Goal: Task Accomplishment & Management: Complete application form

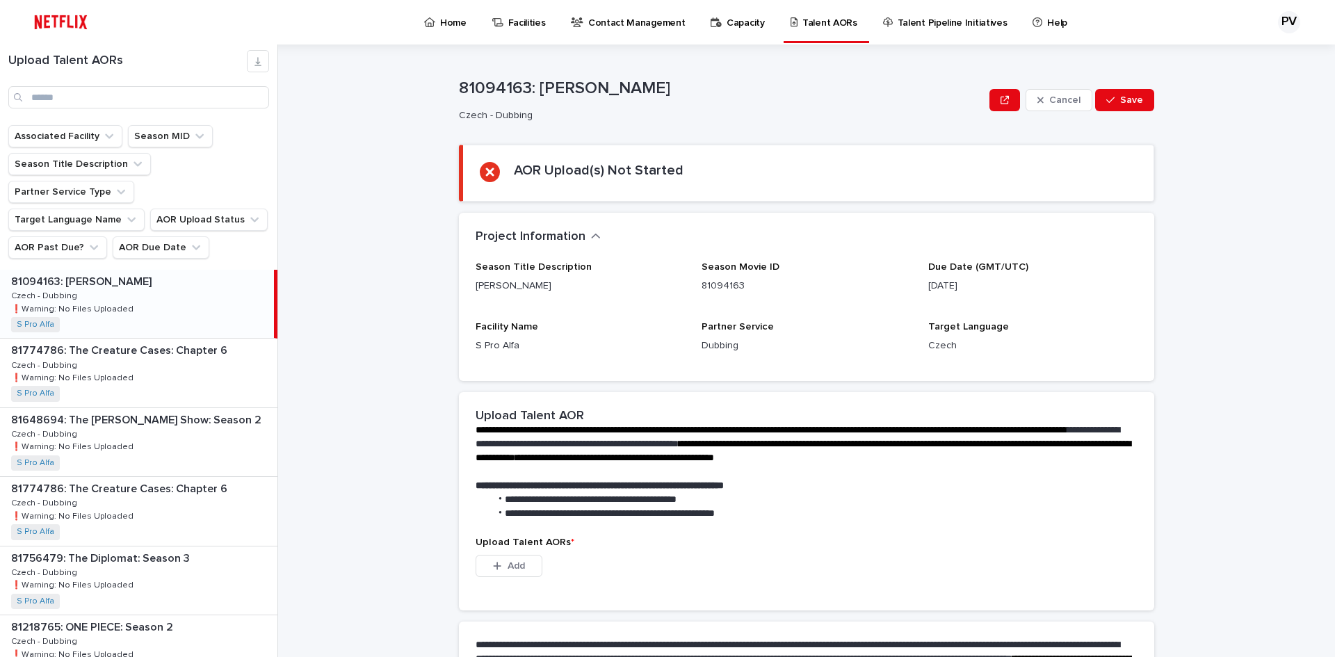
click at [108, 78] on div "Upload Talent AORs" at bounding box center [138, 79] width 277 height 58
click at [99, 94] on input "Search" at bounding box center [138, 97] width 261 height 22
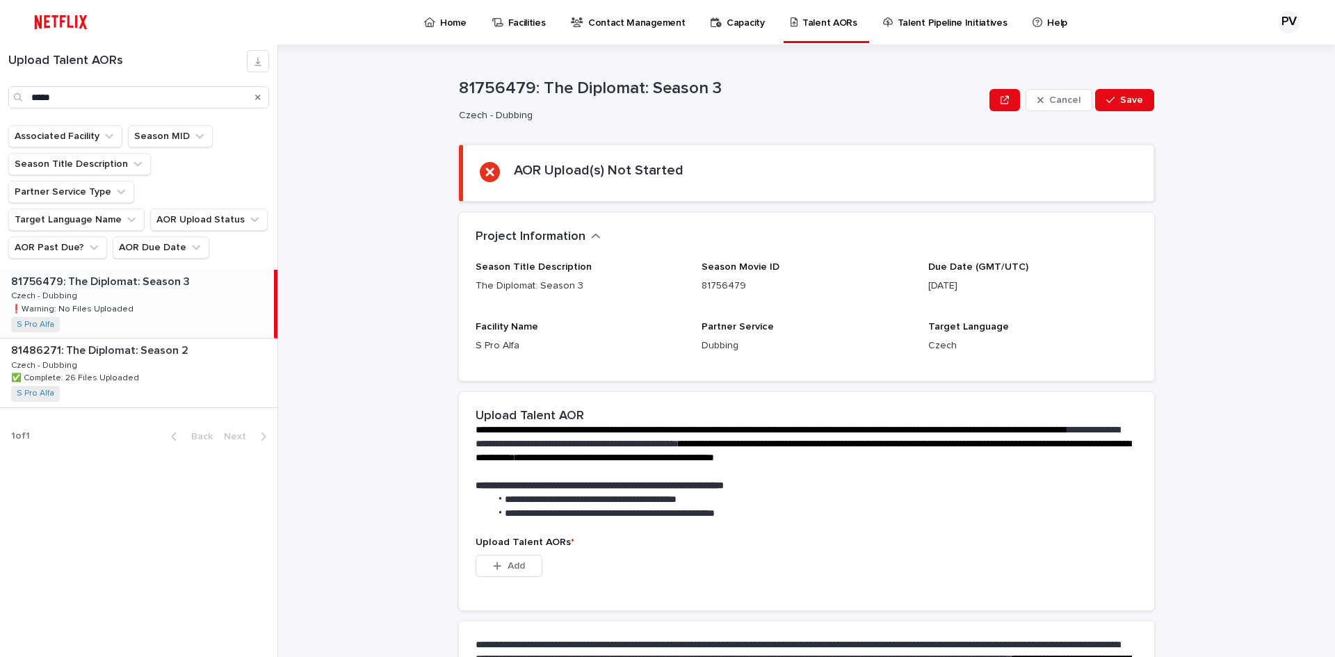
click at [129, 271] on div "81756479: The Diplomat: Season 3 81756479: The Diplomat: Season 3 Czech - Dubbi…" at bounding box center [137, 304] width 274 height 68
click at [727, 623] on div "**********" at bounding box center [806, 666] width 695 height 89
drag, startPoint x: 82, startPoint y: 97, endPoint x: 24, endPoint y: 81, distance: 60.6
click at [0, 83] on div "Upload Talent AORs *****" at bounding box center [138, 79] width 277 height 58
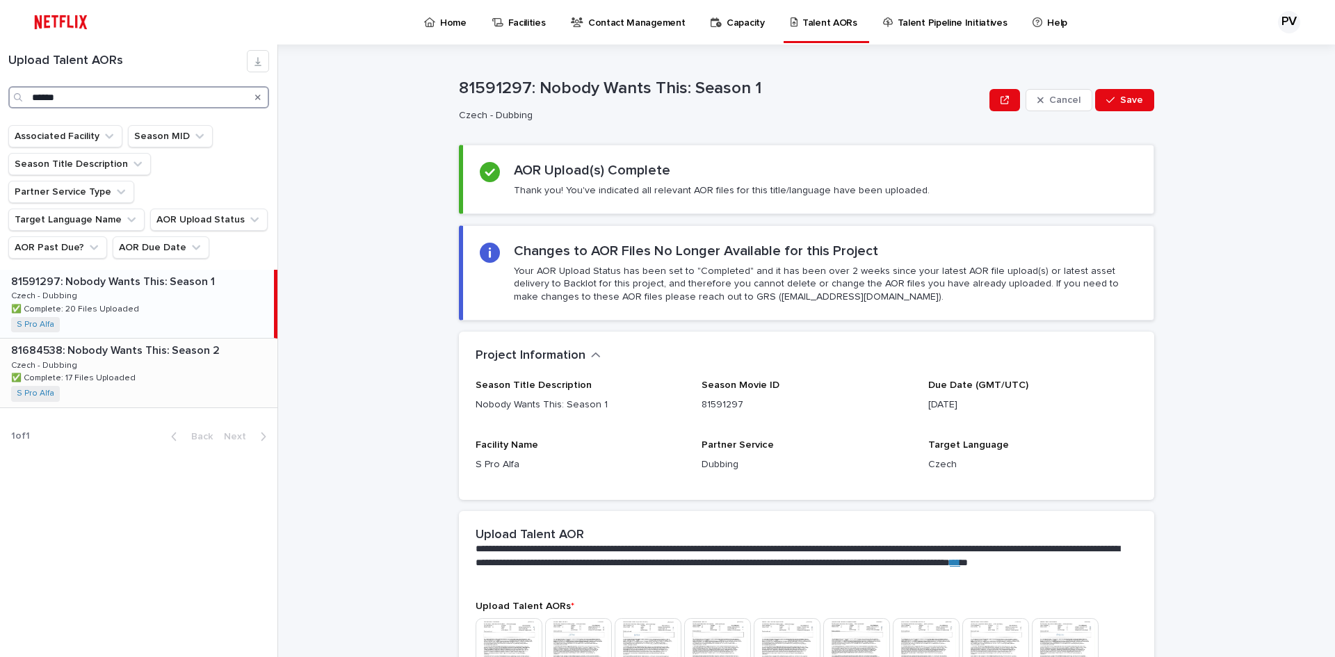
type input "******"
drag, startPoint x: 149, startPoint y: 336, endPoint x: 163, endPoint y: 330, distance: 15.6
click at [150, 339] on div "81684538: Nobody Wants This: Season 2 81684538: Nobody Wants This: Season 2 Cze…" at bounding box center [138, 373] width 277 height 68
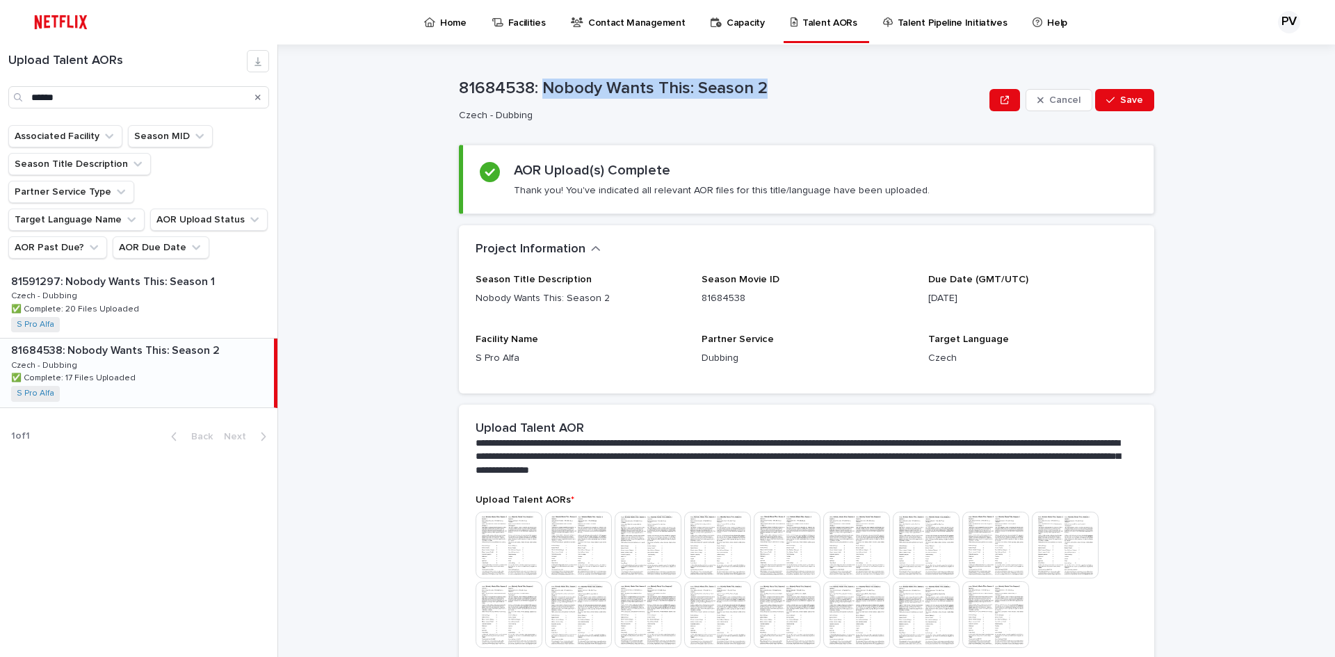
drag, startPoint x: 766, startPoint y: 88, endPoint x: 542, endPoint y: 79, distance: 224.8
click at [542, 79] on p "81684538: Nobody Wants This: Season 2" at bounding box center [721, 89] width 525 height 20
copy p "Nobody Wants This: Season 2"
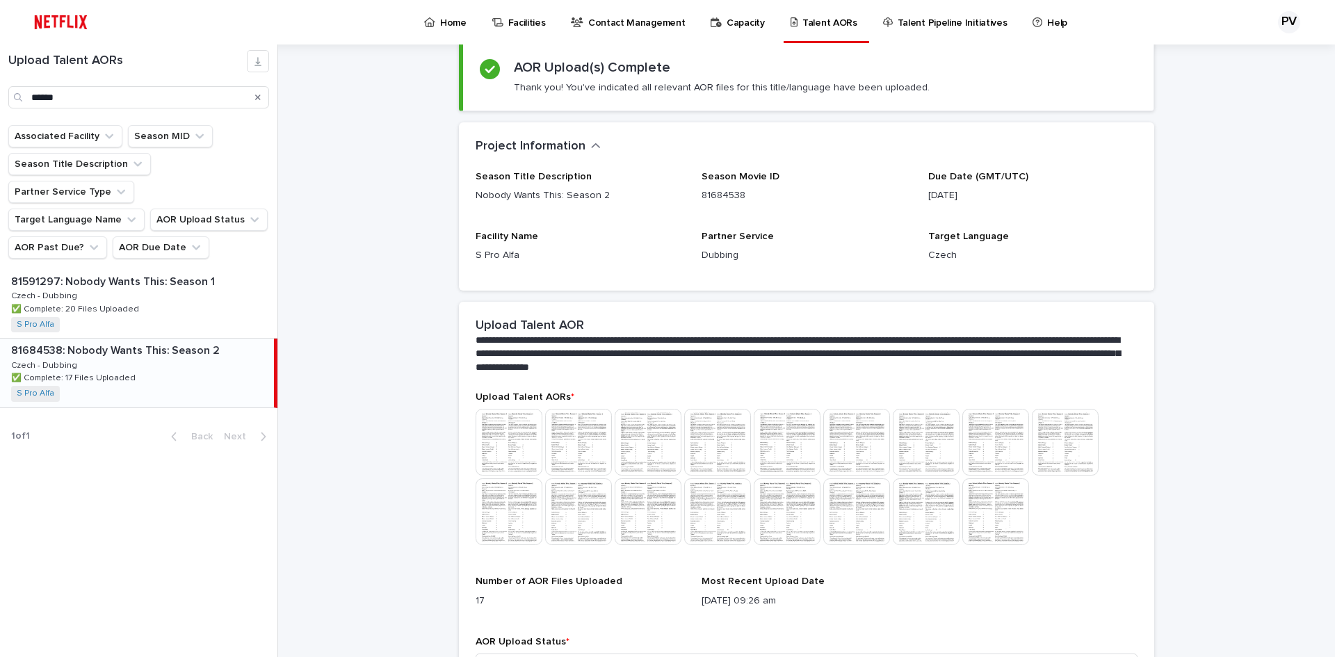
scroll to position [205, 0]
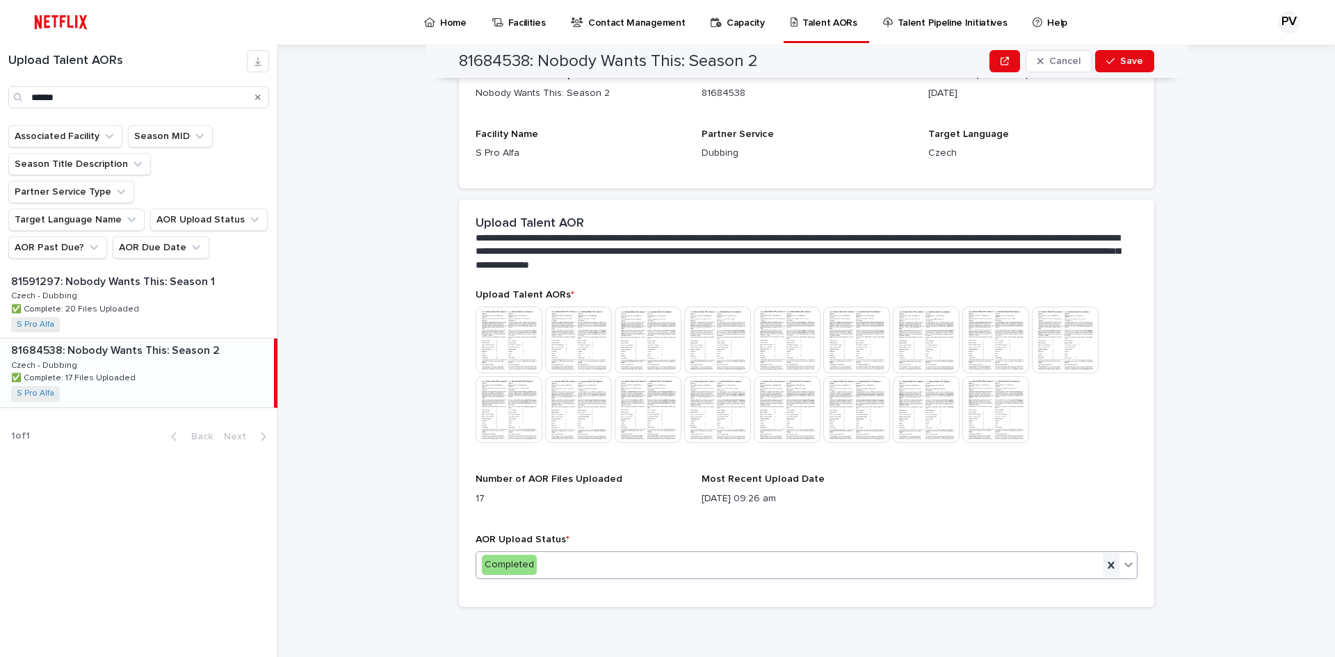
click at [1108, 566] on icon at bounding box center [1111, 565] width 6 height 7
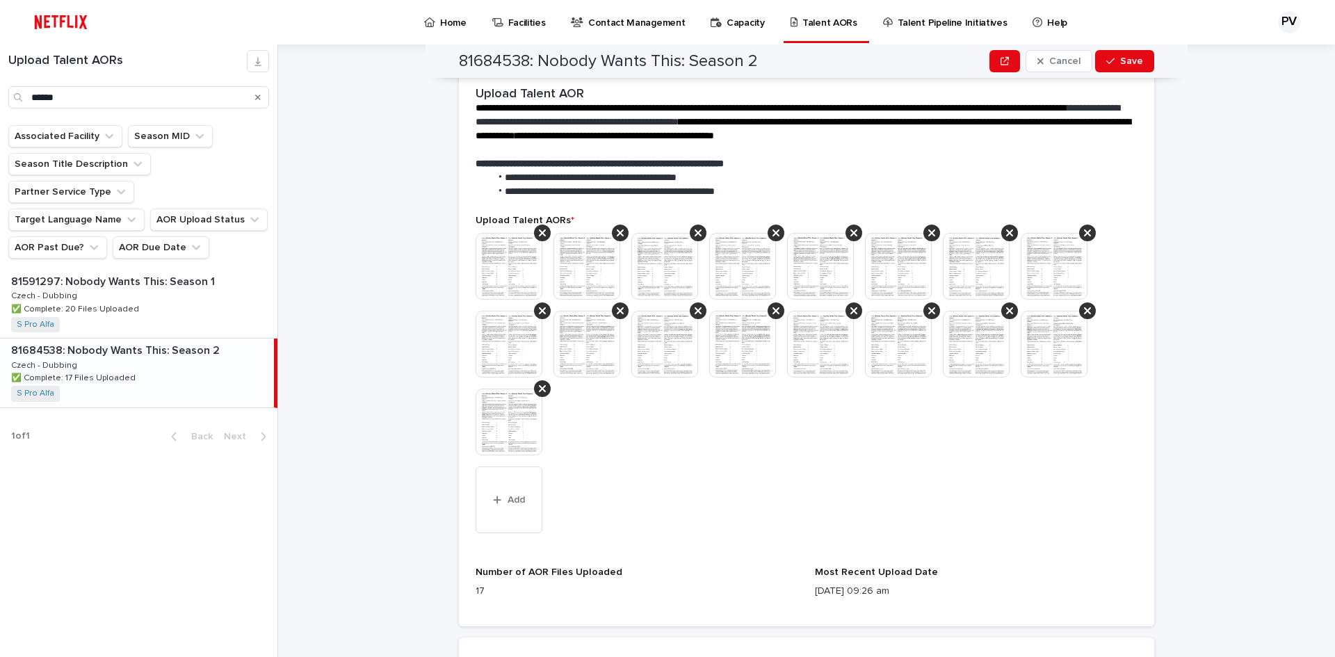
scroll to position [209, 0]
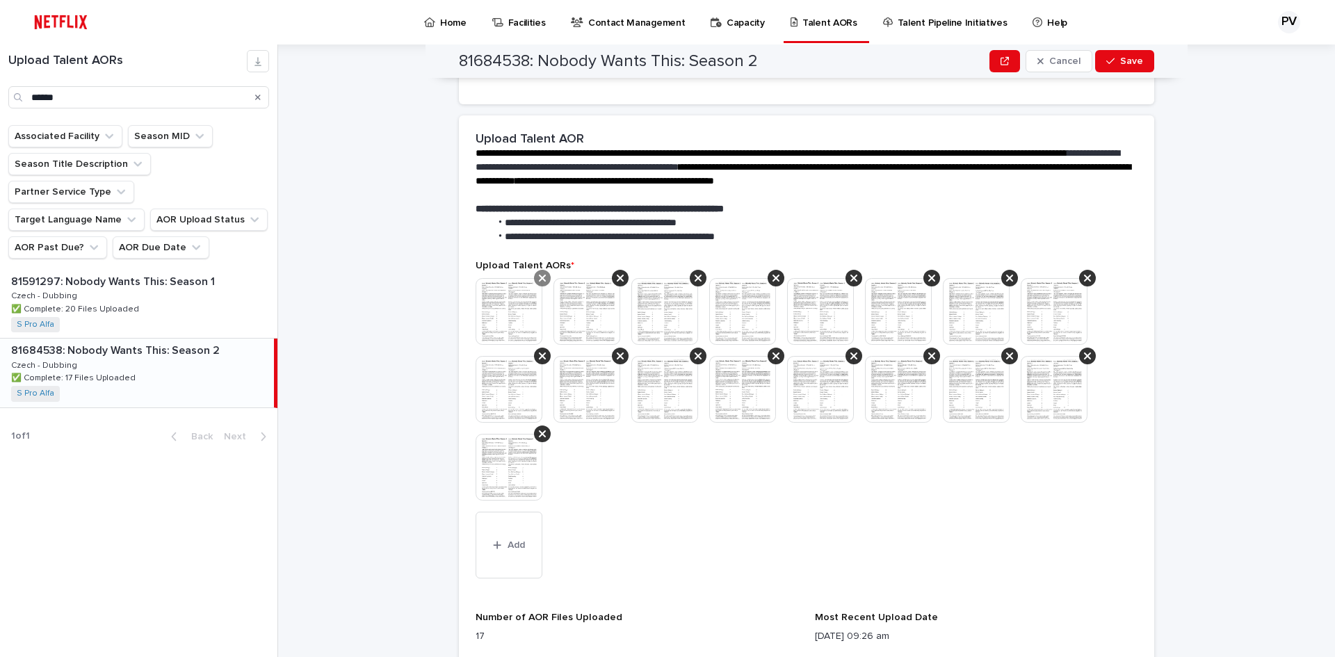
click at [539, 275] on icon at bounding box center [542, 278] width 7 height 11
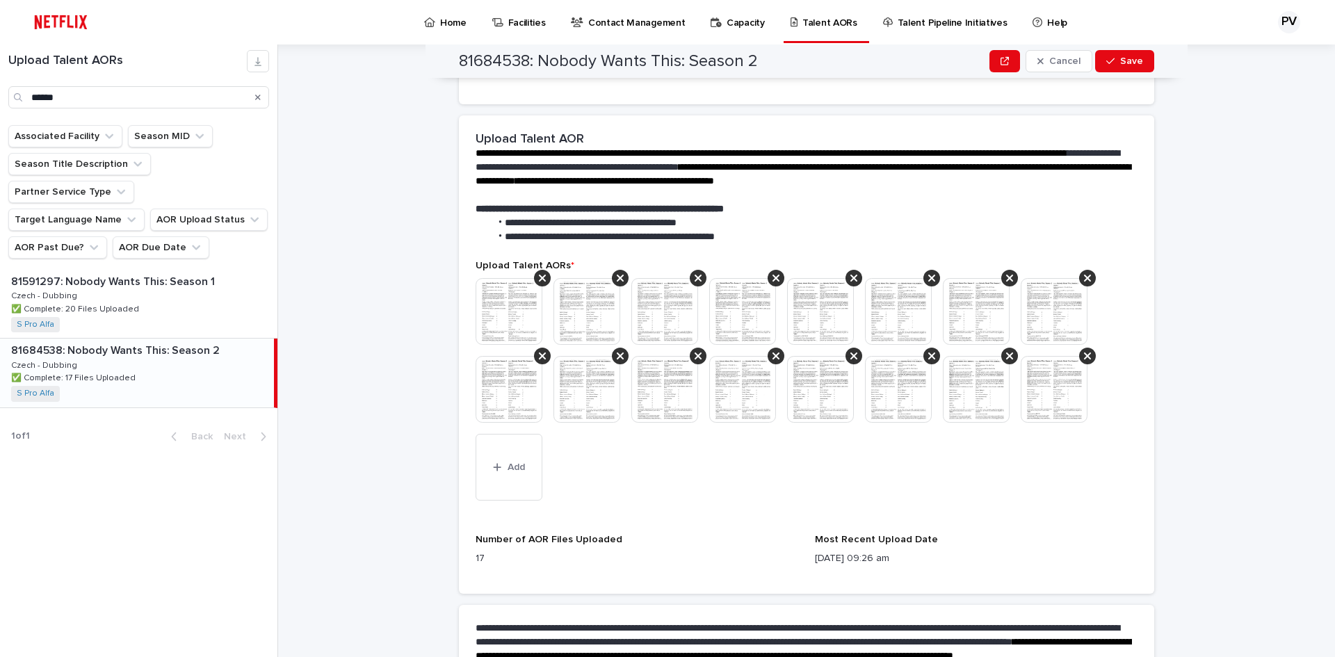
scroll to position [170, 0]
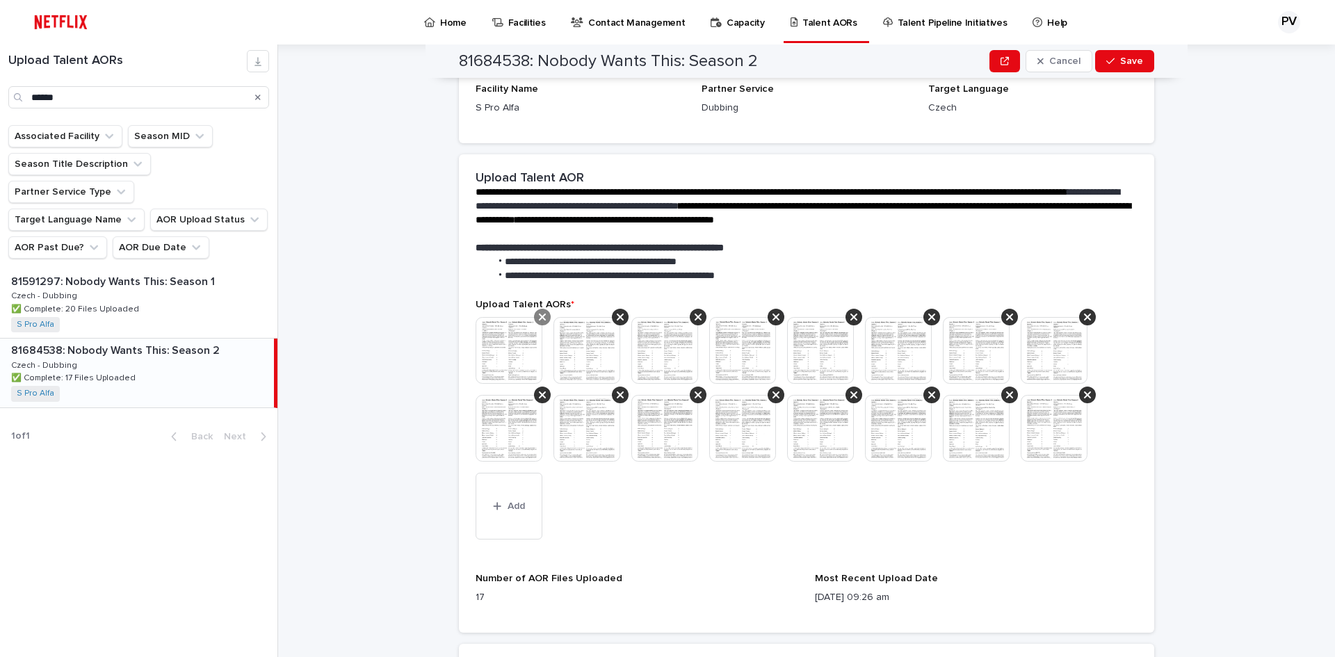
click at [539, 314] on icon at bounding box center [542, 317] width 7 height 11
click at [539, 314] on icon at bounding box center [542, 317] width 7 height 7
click at [539, 318] on icon at bounding box center [542, 317] width 7 height 7
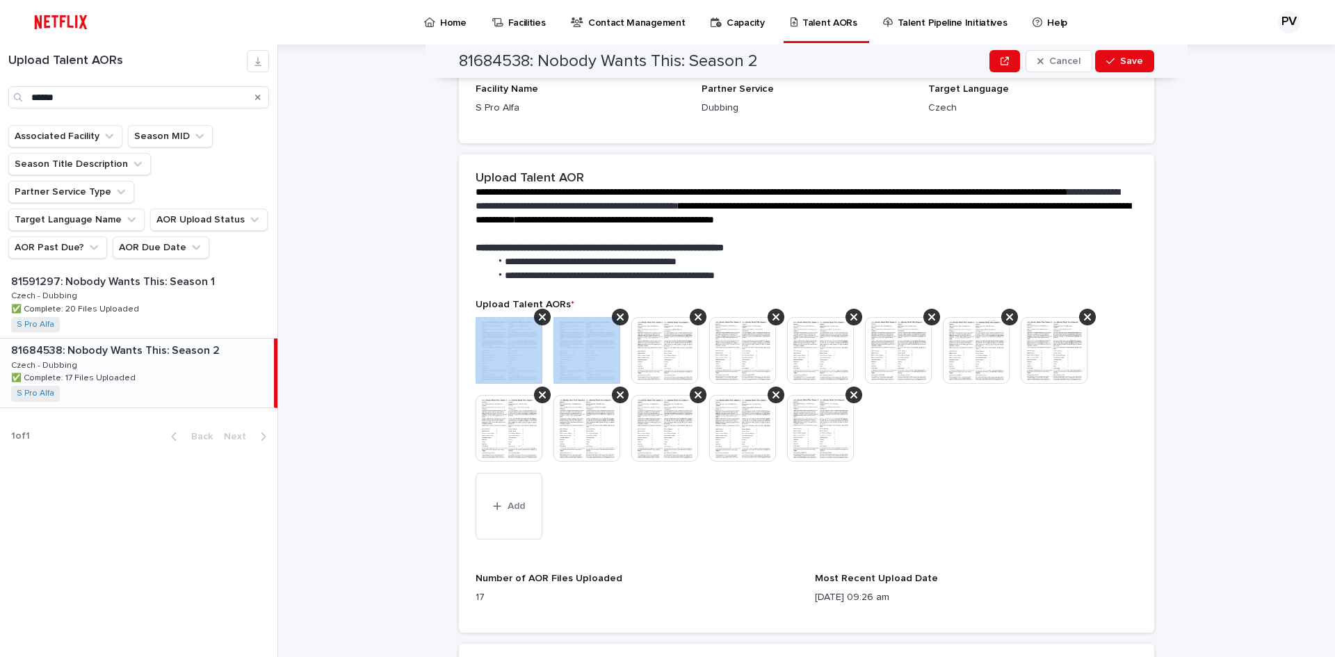
click at [539, 318] on icon at bounding box center [542, 317] width 7 height 7
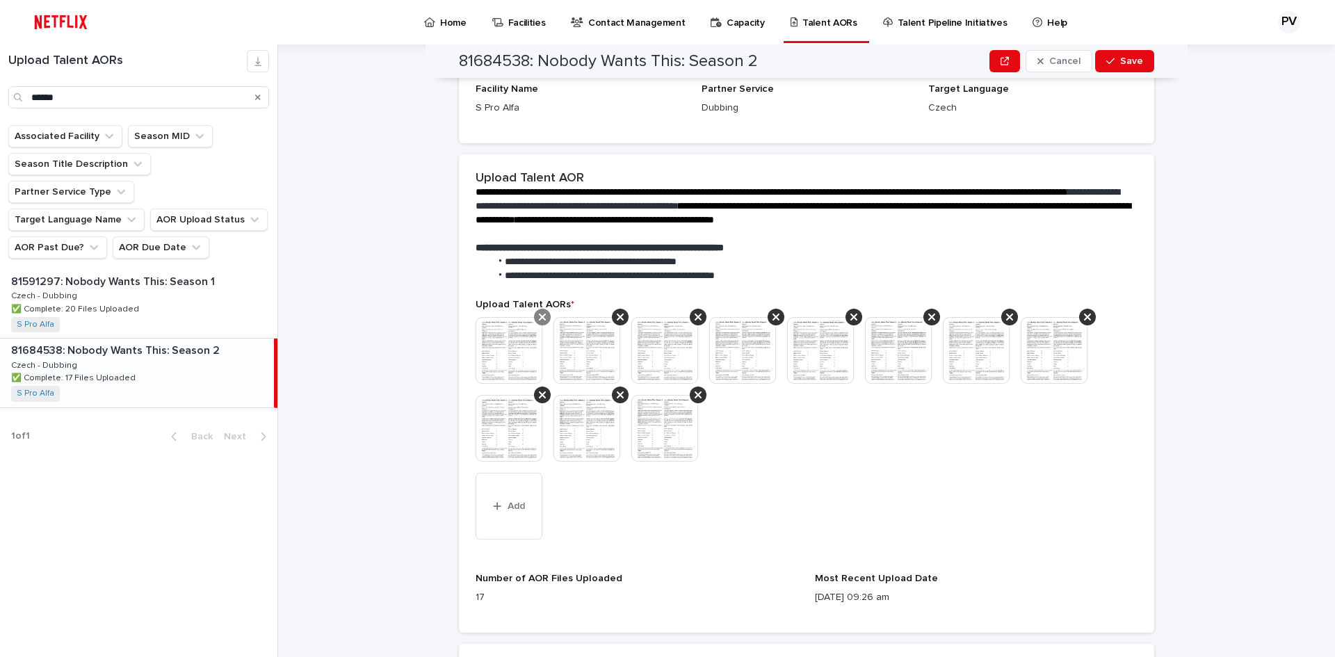
click at [539, 318] on icon at bounding box center [542, 317] width 7 height 7
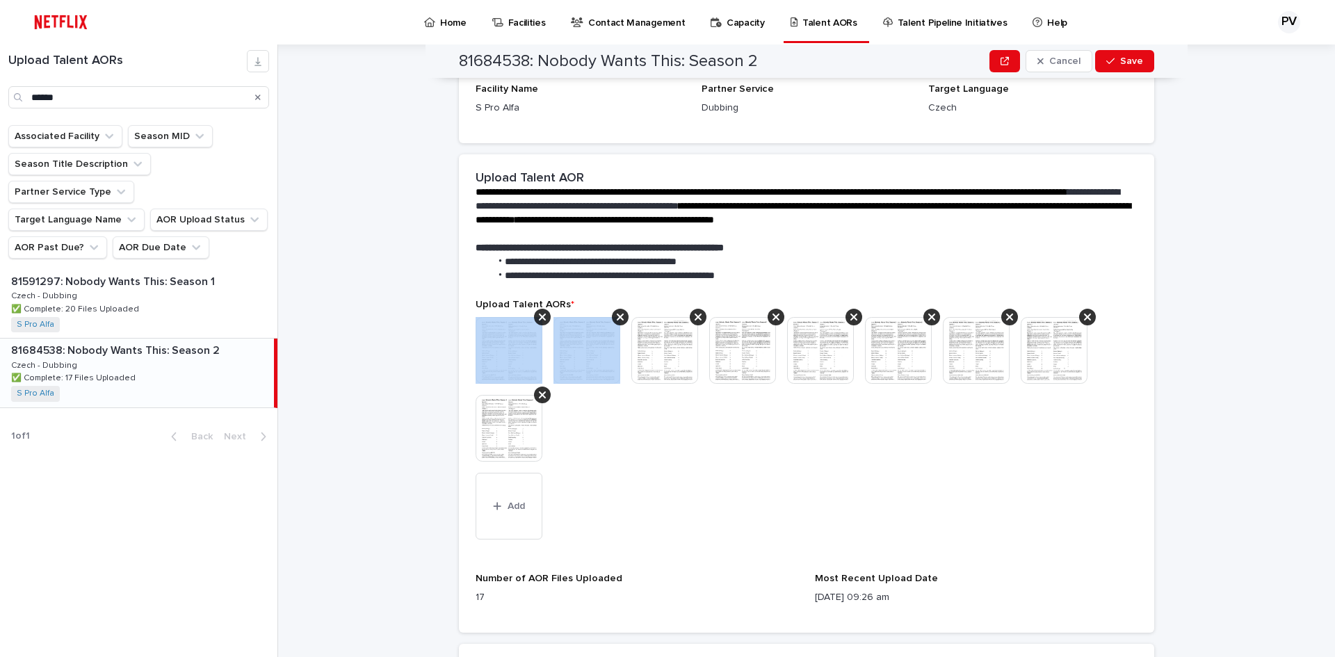
click at [539, 318] on icon at bounding box center [542, 317] width 7 height 7
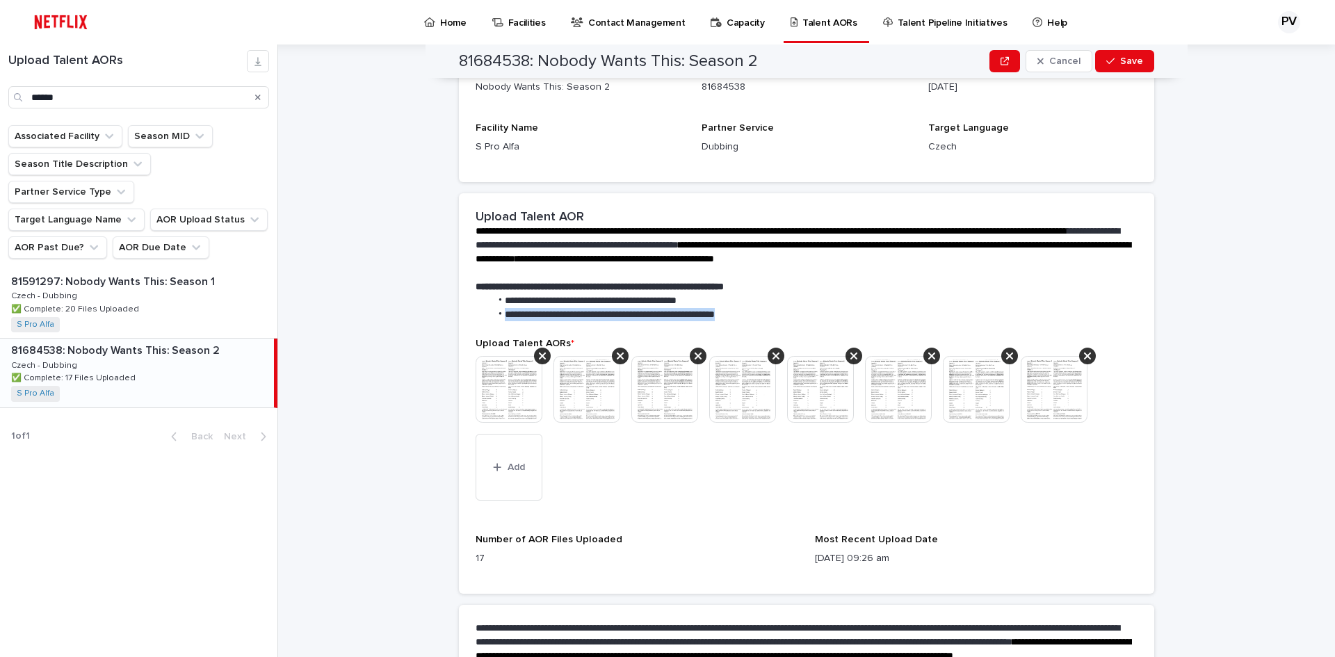
click at [535, 318] on span "**********" at bounding box center [610, 314] width 210 height 10
click at [539, 353] on icon at bounding box center [542, 356] width 7 height 7
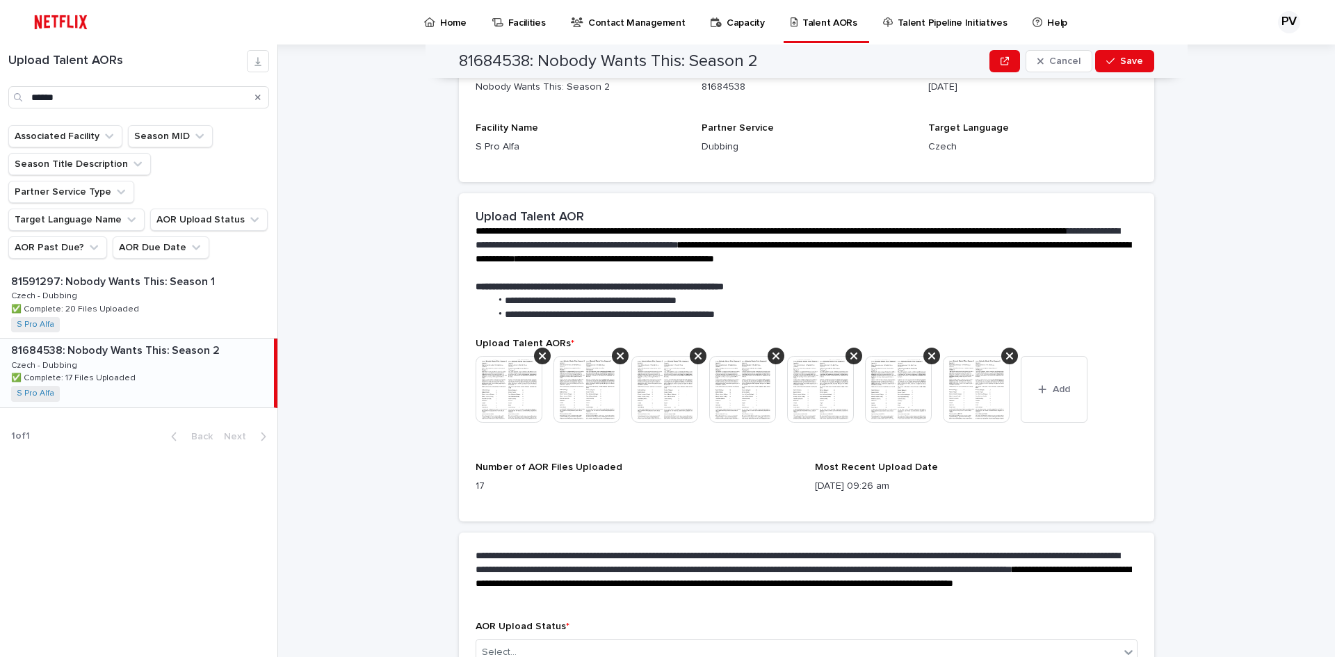
scroll to position [95, 0]
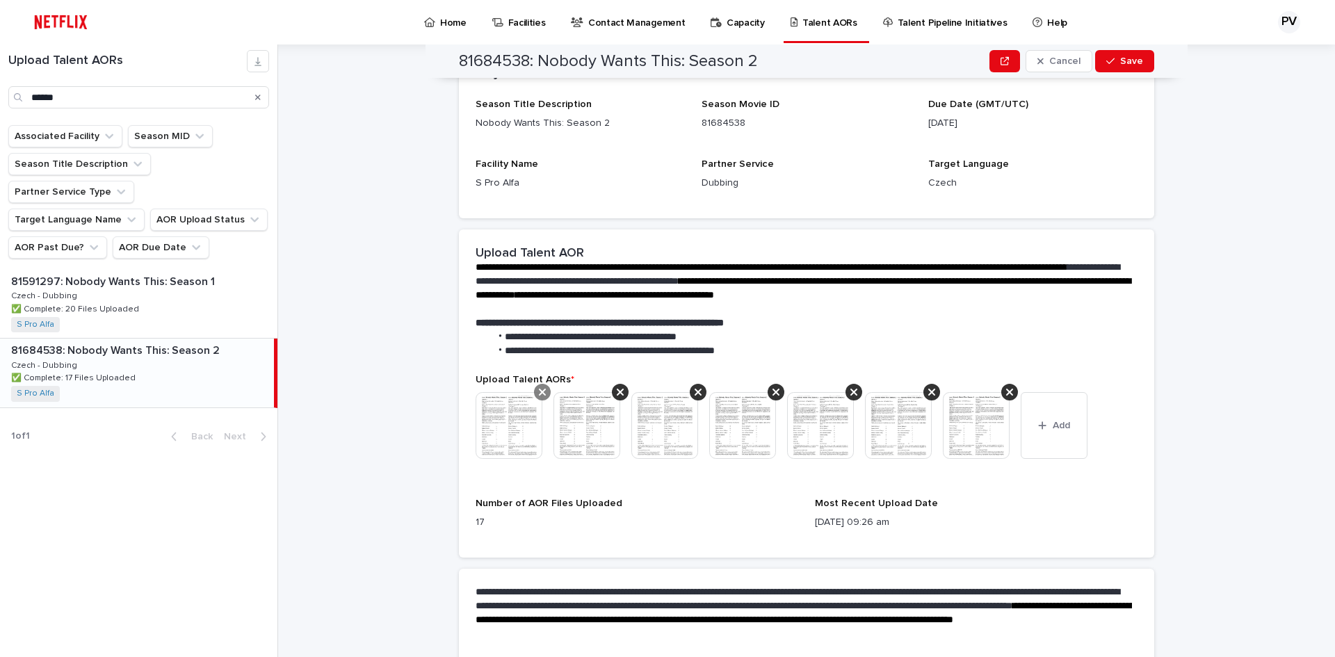
click at [539, 394] on icon at bounding box center [542, 392] width 7 height 11
click at [539, 389] on icon at bounding box center [542, 392] width 7 height 11
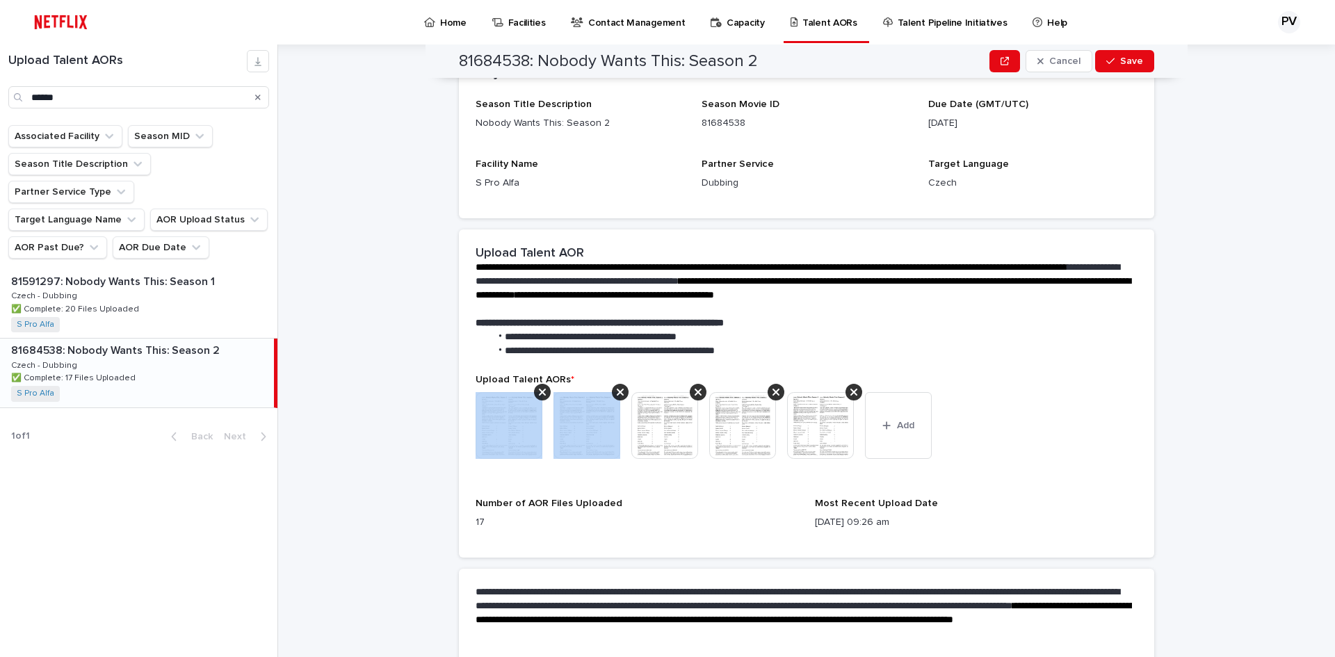
click at [539, 389] on icon at bounding box center [542, 392] width 7 height 11
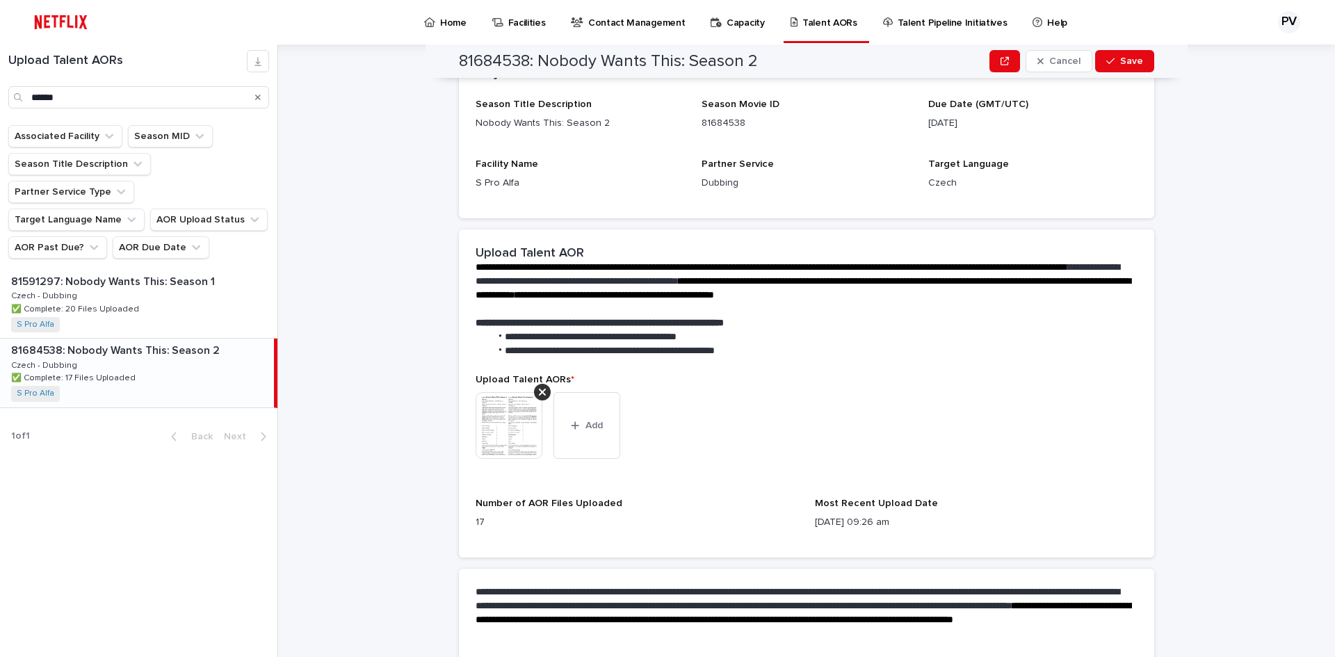
click at [539, 389] on icon at bounding box center [542, 392] width 7 height 11
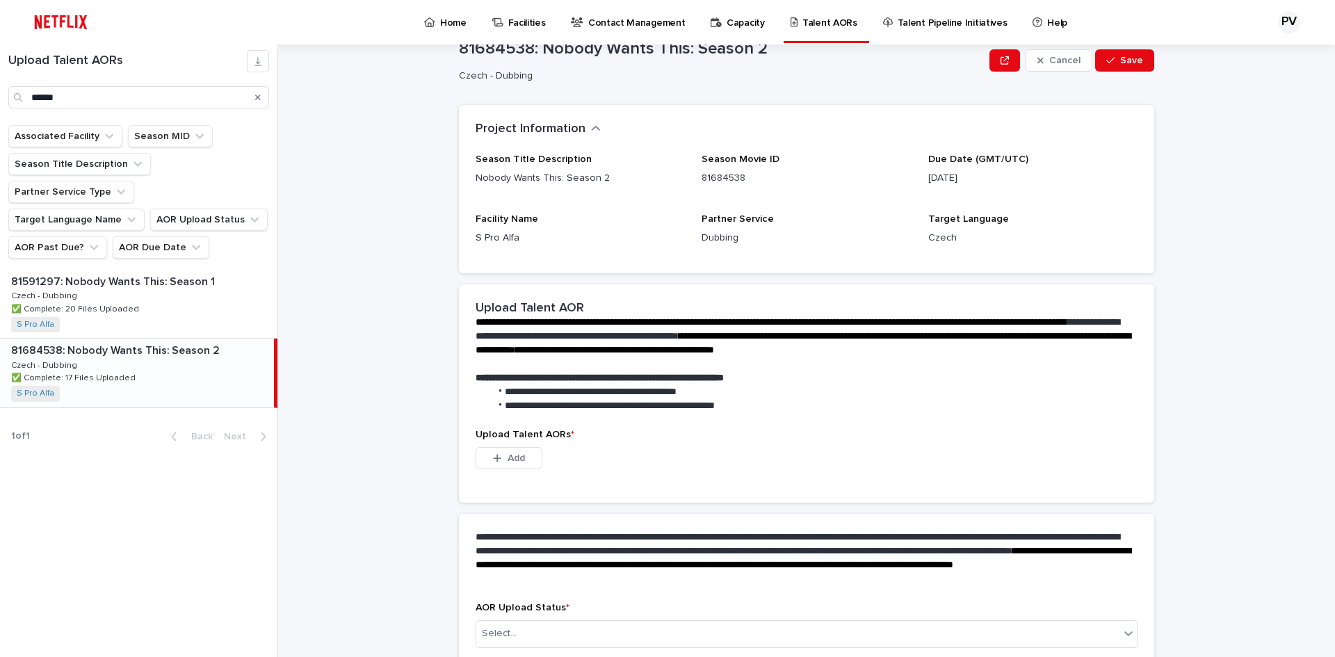
scroll to position [108, 0]
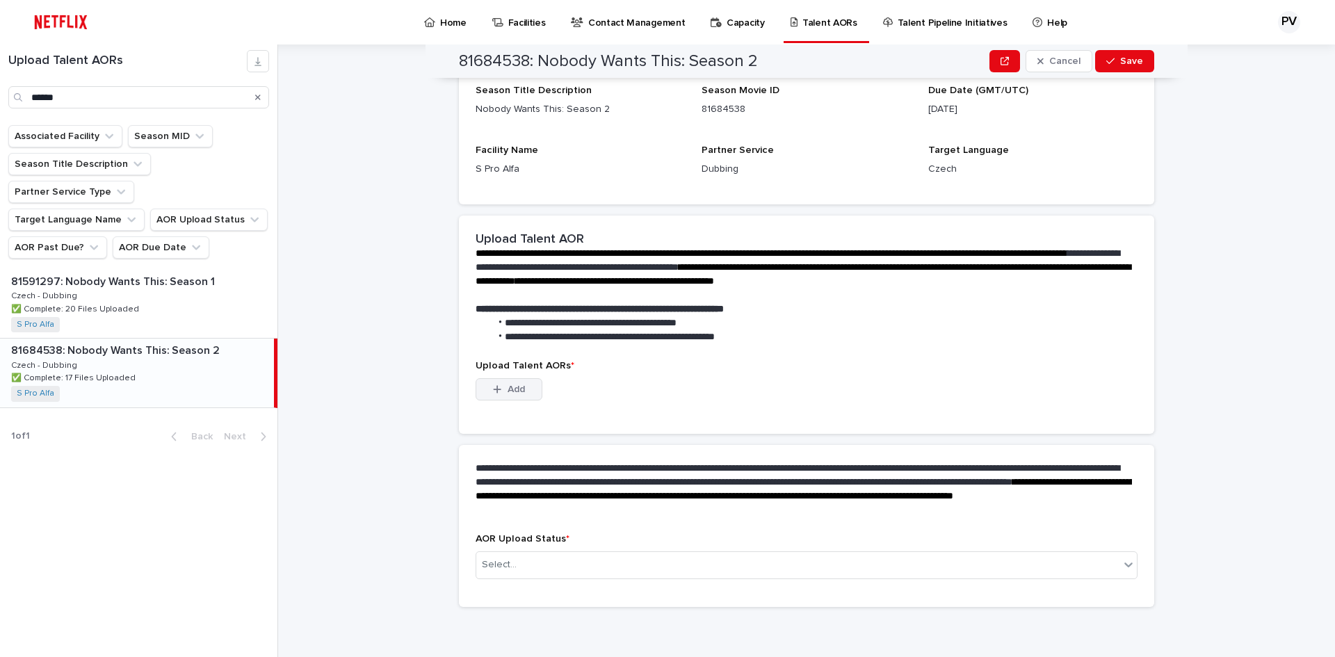
click at [510, 394] on span "Add" at bounding box center [516, 390] width 17 height 10
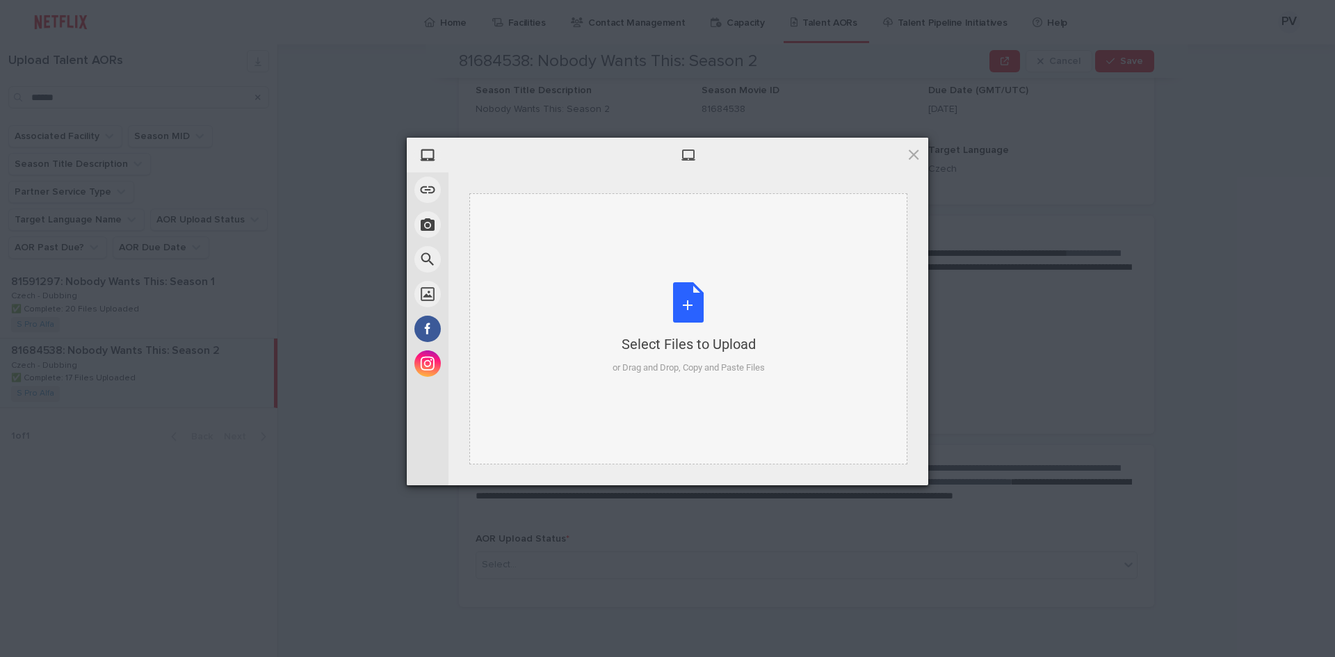
click at [698, 297] on div "Select Files to Upload or Drag and Drop, Copy and Paste Files" at bounding box center [689, 328] width 152 height 92
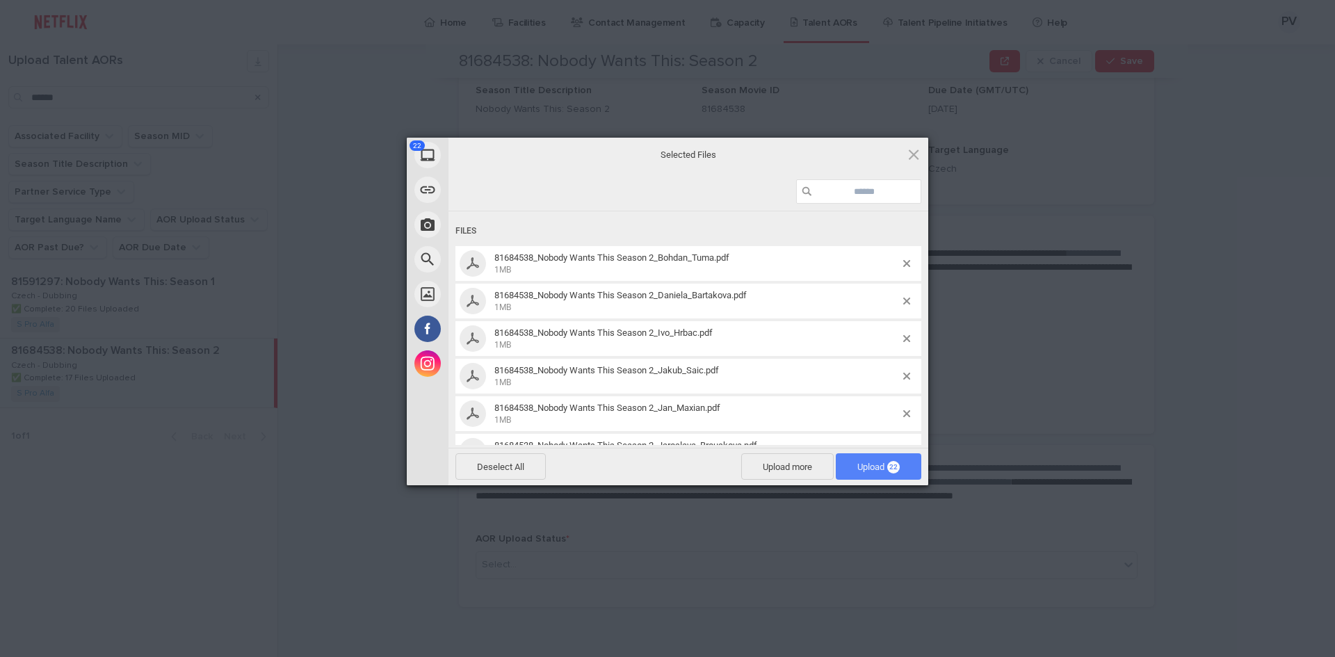
click at [875, 462] on span "Upload 22" at bounding box center [878, 467] width 42 height 10
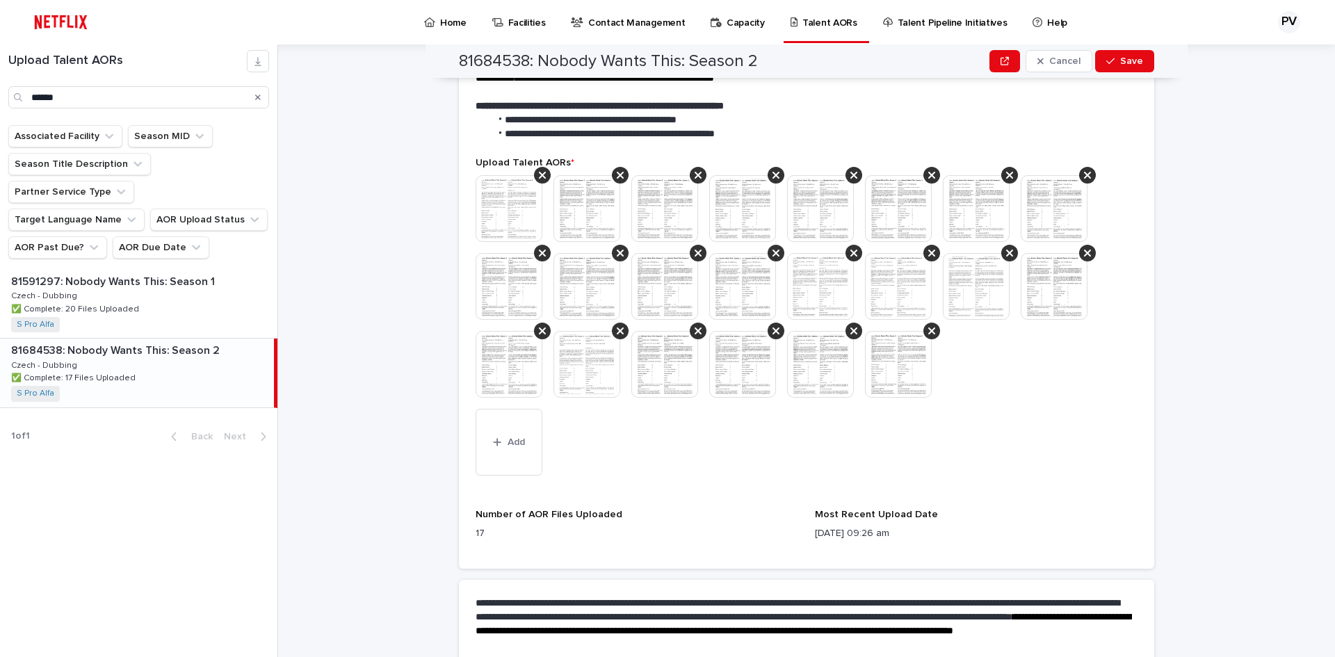
scroll to position [307, 0]
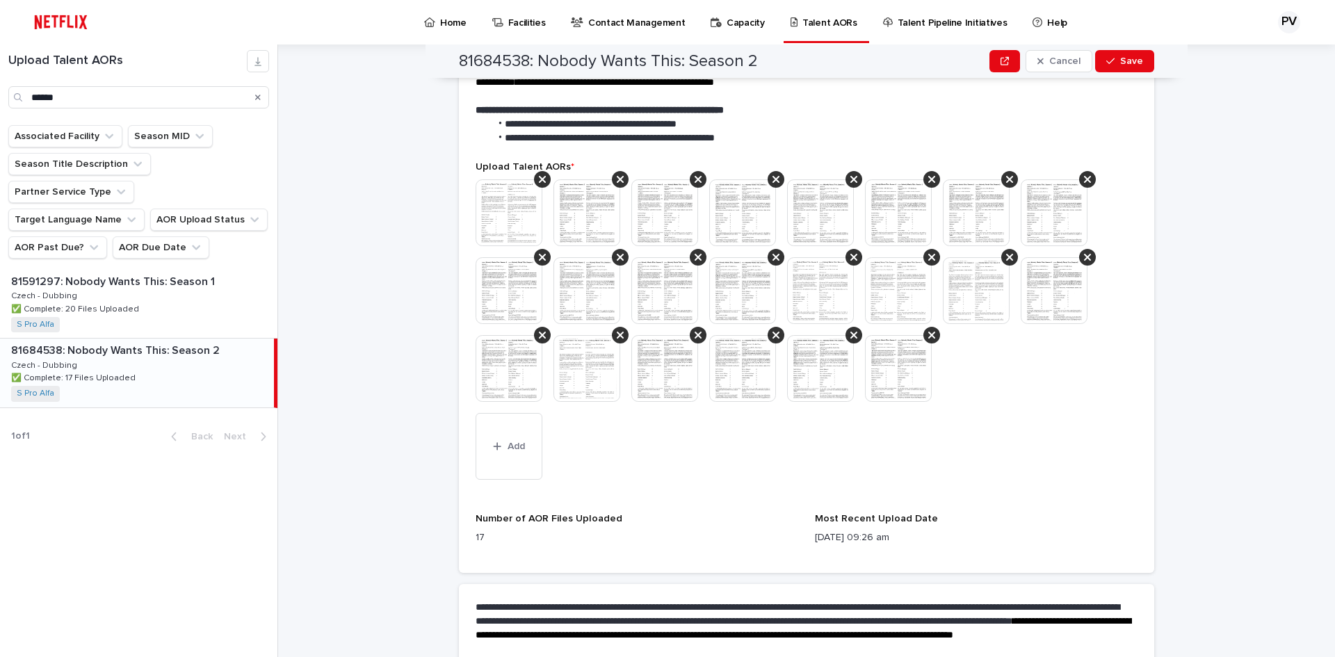
click at [622, 510] on div "Upload Talent AORs * This file cannot be opened Download File Add Number of AOR…" at bounding box center [807, 358] width 662 height 394
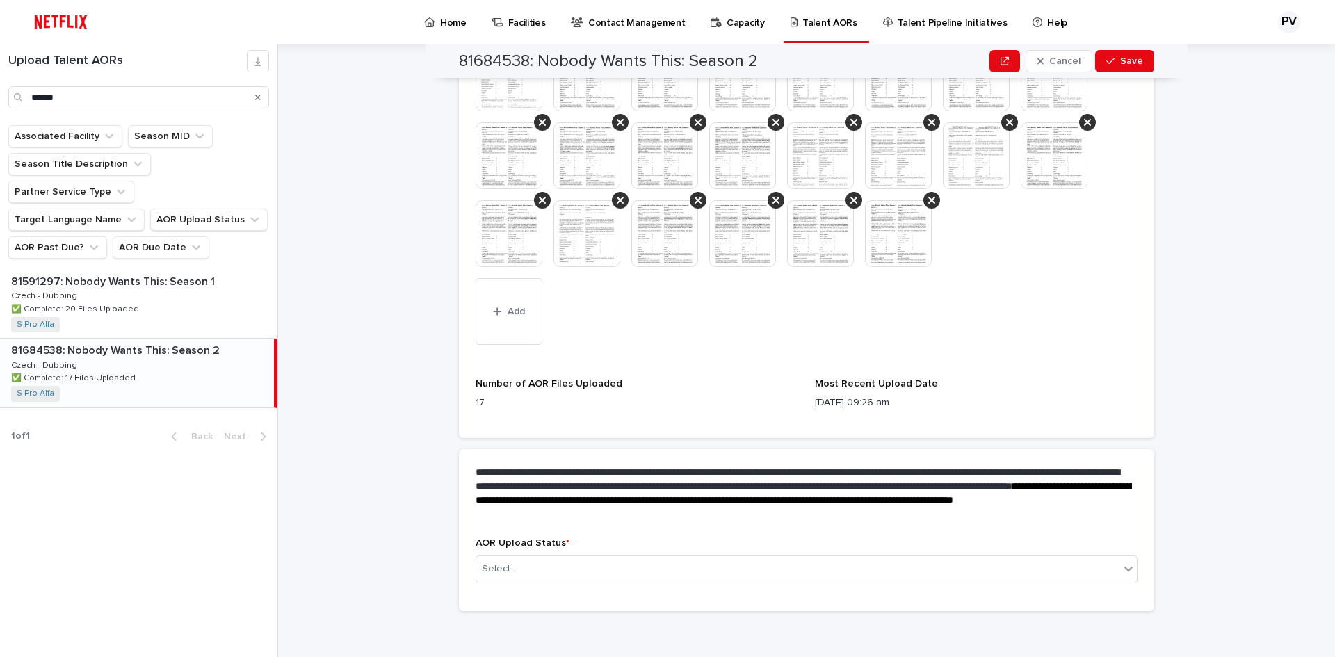
scroll to position [446, 0]
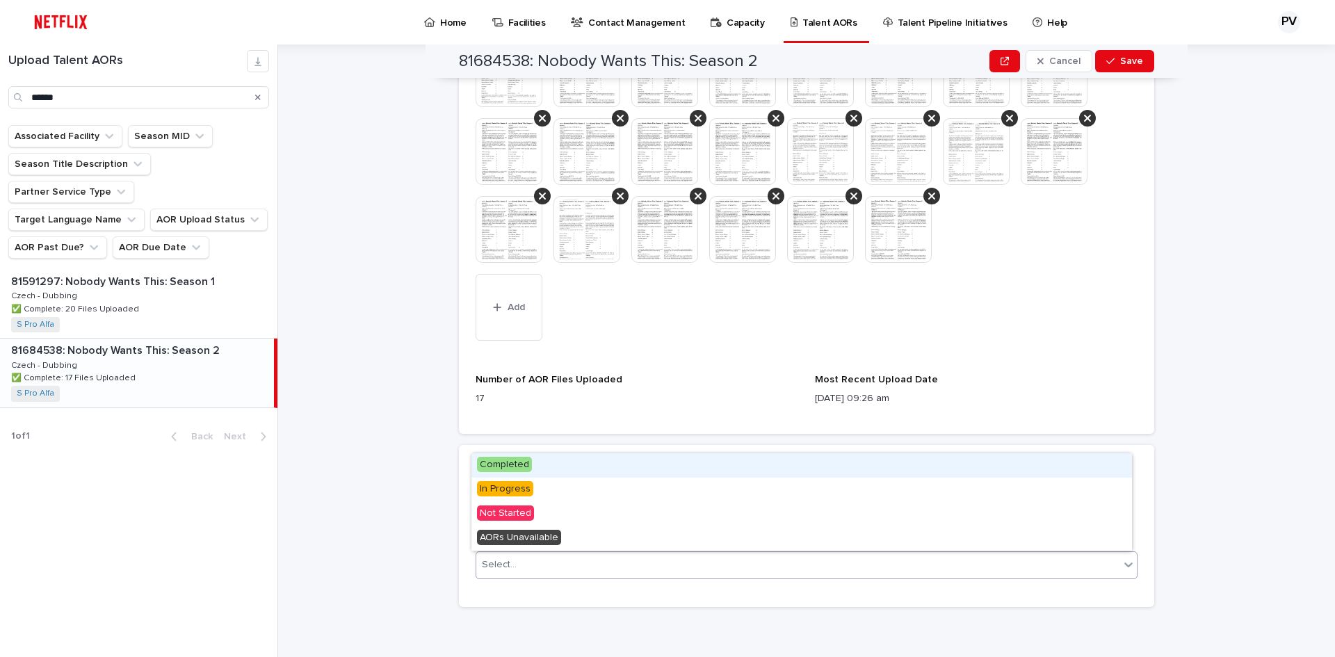
click at [649, 564] on div "Select..." at bounding box center [797, 565] width 643 height 23
click at [517, 469] on span "Completed" at bounding box center [504, 464] width 55 height 15
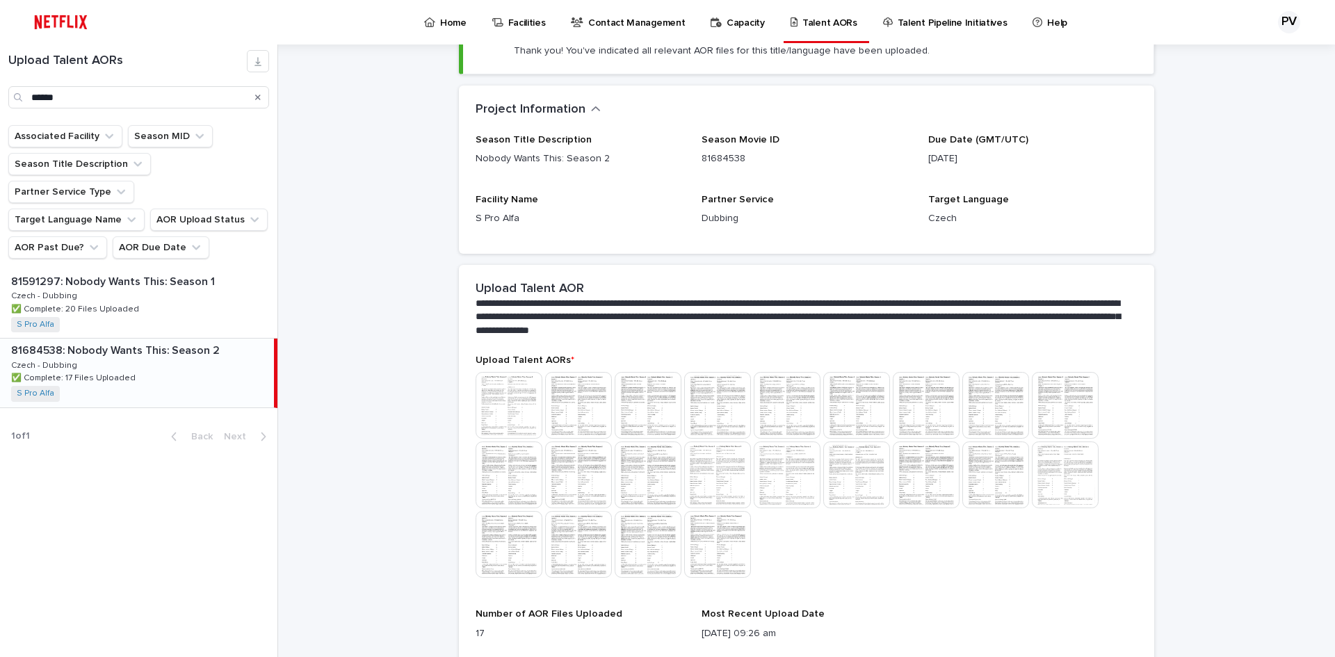
scroll to position [275, 0]
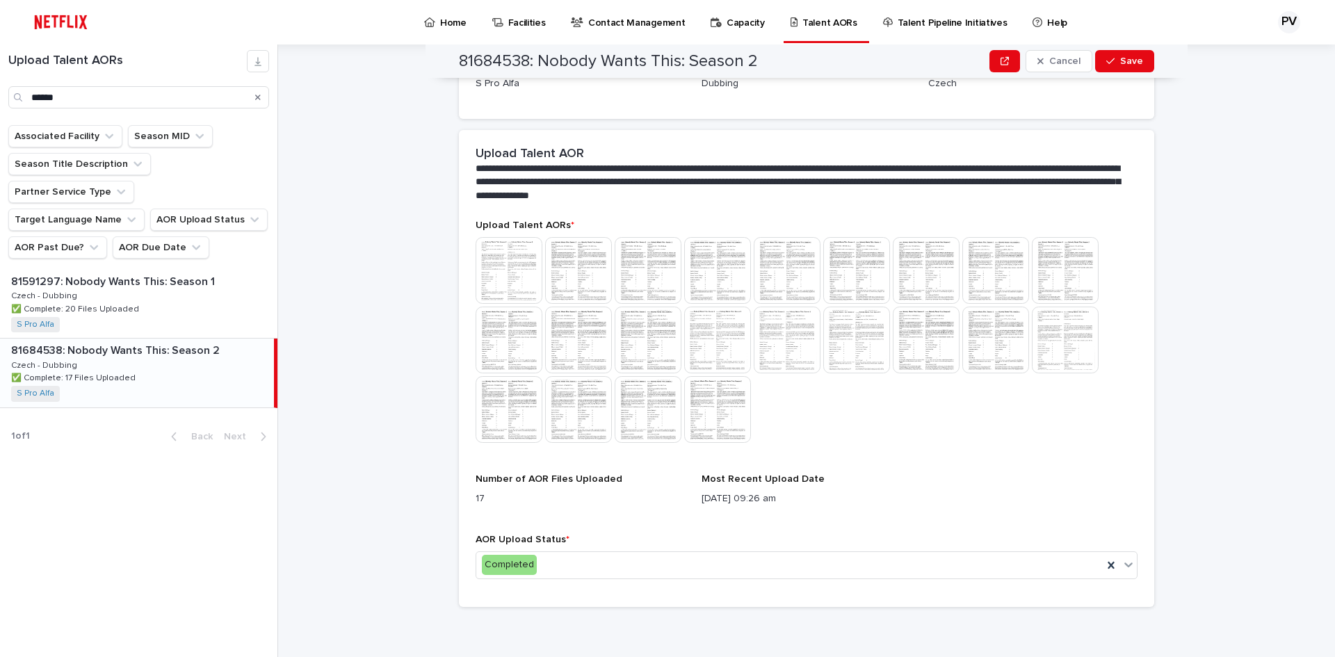
click at [476, 496] on p "17" at bounding box center [580, 499] width 209 height 15
click at [503, 478] on span "Number of AOR Files Uploaded" at bounding box center [549, 479] width 147 height 10
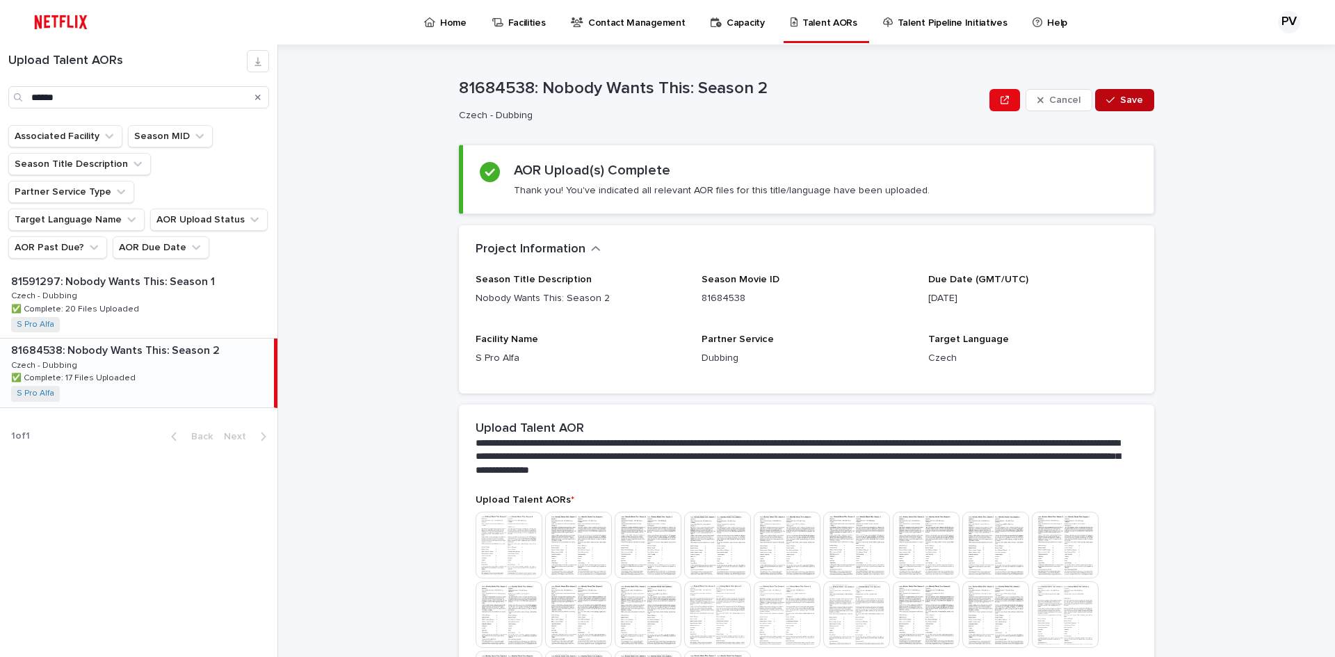
click at [1126, 97] on span "Save" at bounding box center [1131, 100] width 23 height 10
click at [159, 284] on div "81591297: Nobody Wants This: Season 1 81591297: Nobody Wants This: Season 1 Cze…" at bounding box center [138, 304] width 277 height 68
click at [163, 339] on div "81684538: Nobody Wants This: Season 2 81684538: Nobody Wants This: Season 2 Cze…" at bounding box center [138, 373] width 277 height 68
